Goal: Transaction & Acquisition: Subscribe to service/newsletter

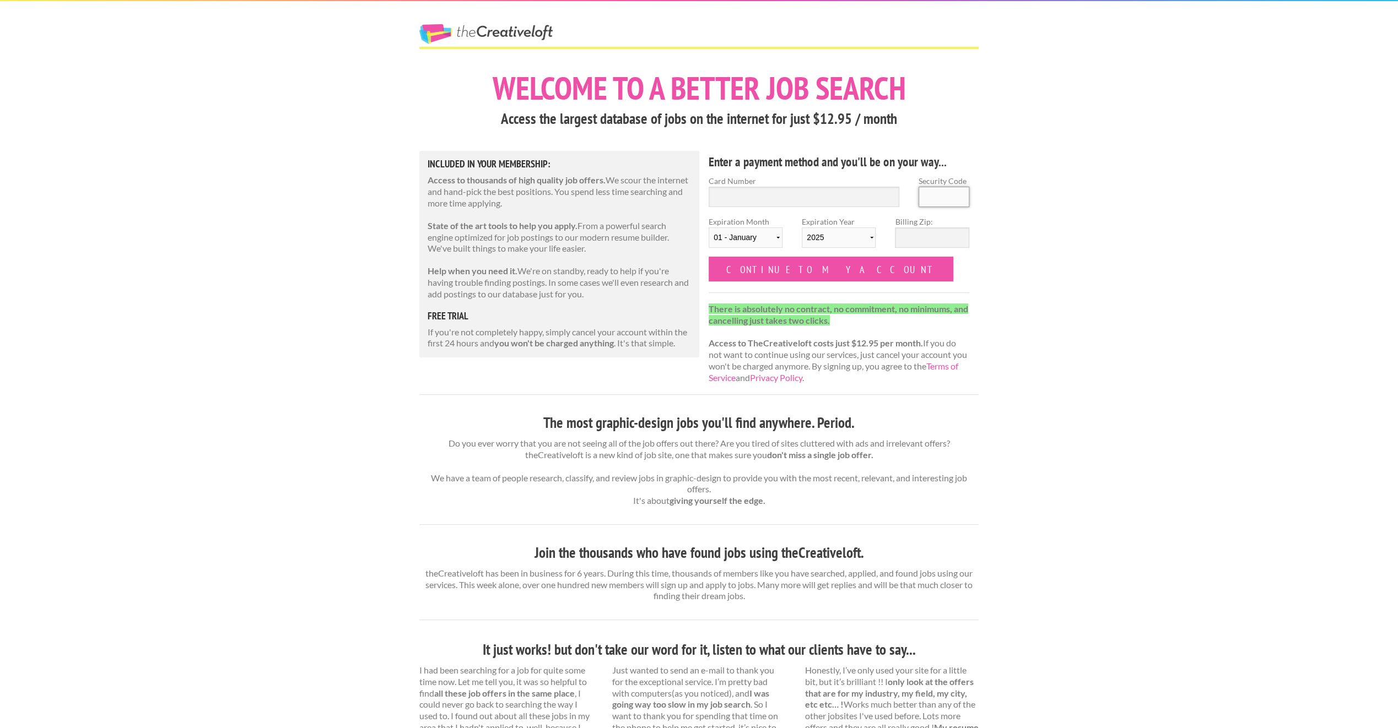
drag, startPoint x: 0, startPoint y: 0, endPoint x: 950, endPoint y: 197, distance: 970.5
click at [950, 197] on input "Security Code" at bounding box center [943, 197] width 51 height 20
click at [676, 122] on h3 "Access the largest database of jobs on the internet for just $12.95 / month" at bounding box center [698, 119] width 559 height 21
click at [696, 104] on h1 "Welcome to a better job search" at bounding box center [698, 88] width 559 height 32
click at [789, 263] on input "Continue to my account" at bounding box center [830, 269] width 245 height 25
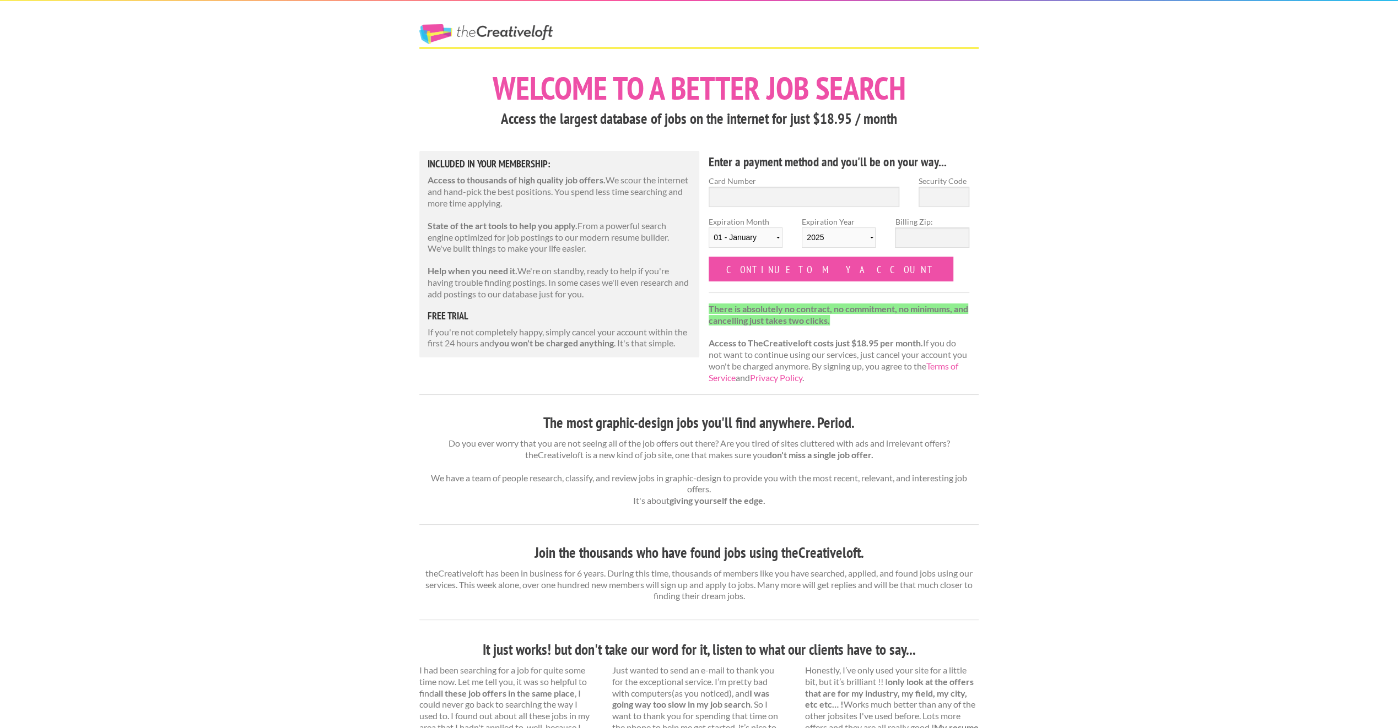
click at [719, 416] on h3 "The most graphic-design jobs you'll find anywhere. Period." at bounding box center [698, 423] width 559 height 21
click at [524, 24] on div "The Creative Loft" at bounding box center [506, 24] width 193 height 46
click at [523, 29] on link "The Creative Loft" at bounding box center [485, 34] width 133 height 20
